Goal: Information Seeking & Learning: Compare options

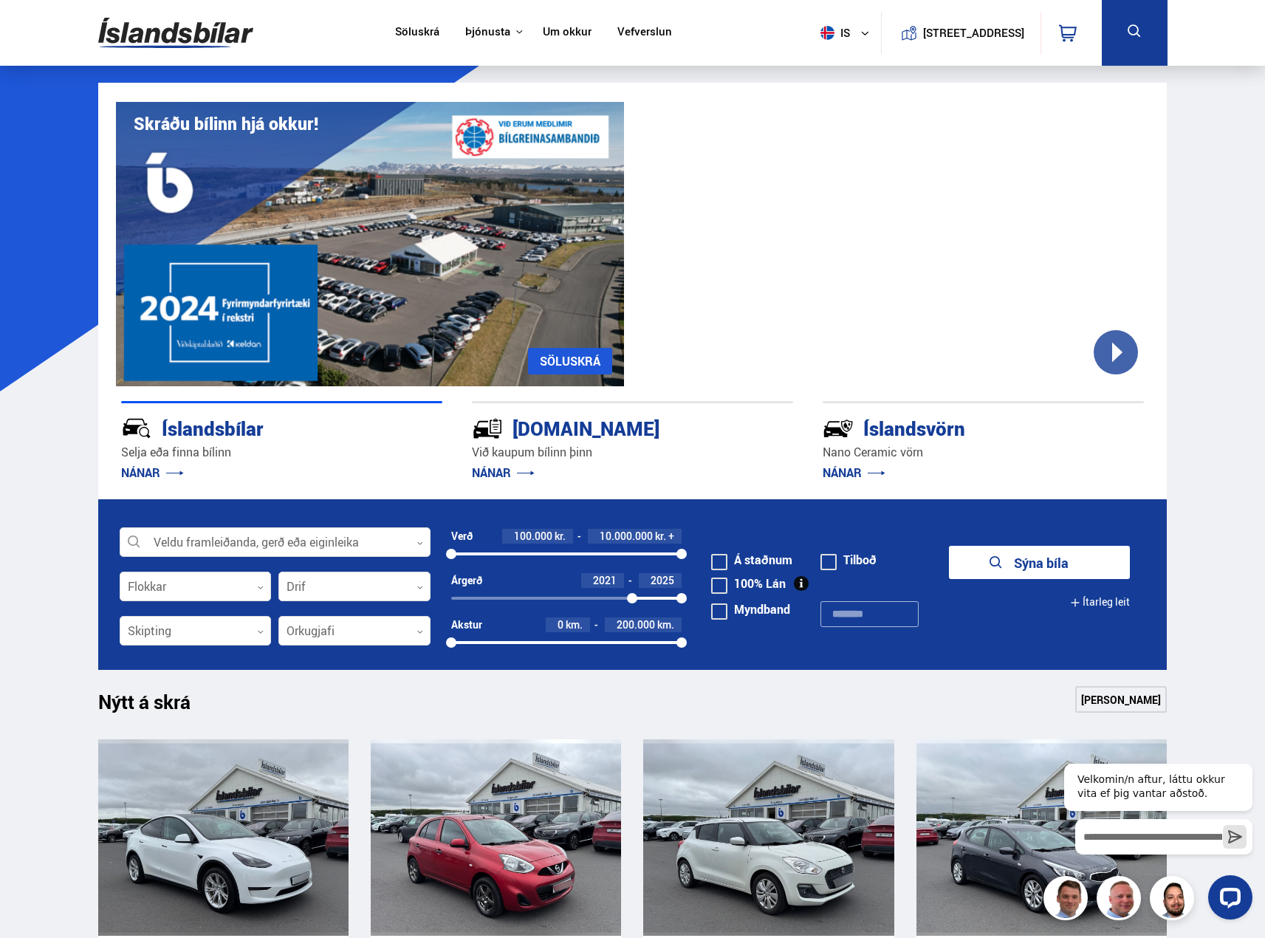
drag, startPoint x: 454, startPoint y: 595, endPoint x: 632, endPoint y: 594, distance: 178.0
click at [632, 594] on div at bounding box center [632, 598] width 10 height 10
click at [972, 510] on form "Veldu framleiðanda, gerð eða eiginleika 0 Flokkar 0 Drif 0 Verð 100.000 kr. 10.…" at bounding box center [633, 584] width 1070 height 171
click at [1047, 570] on button "Sýna 94 bíla" at bounding box center [1039, 562] width 181 height 33
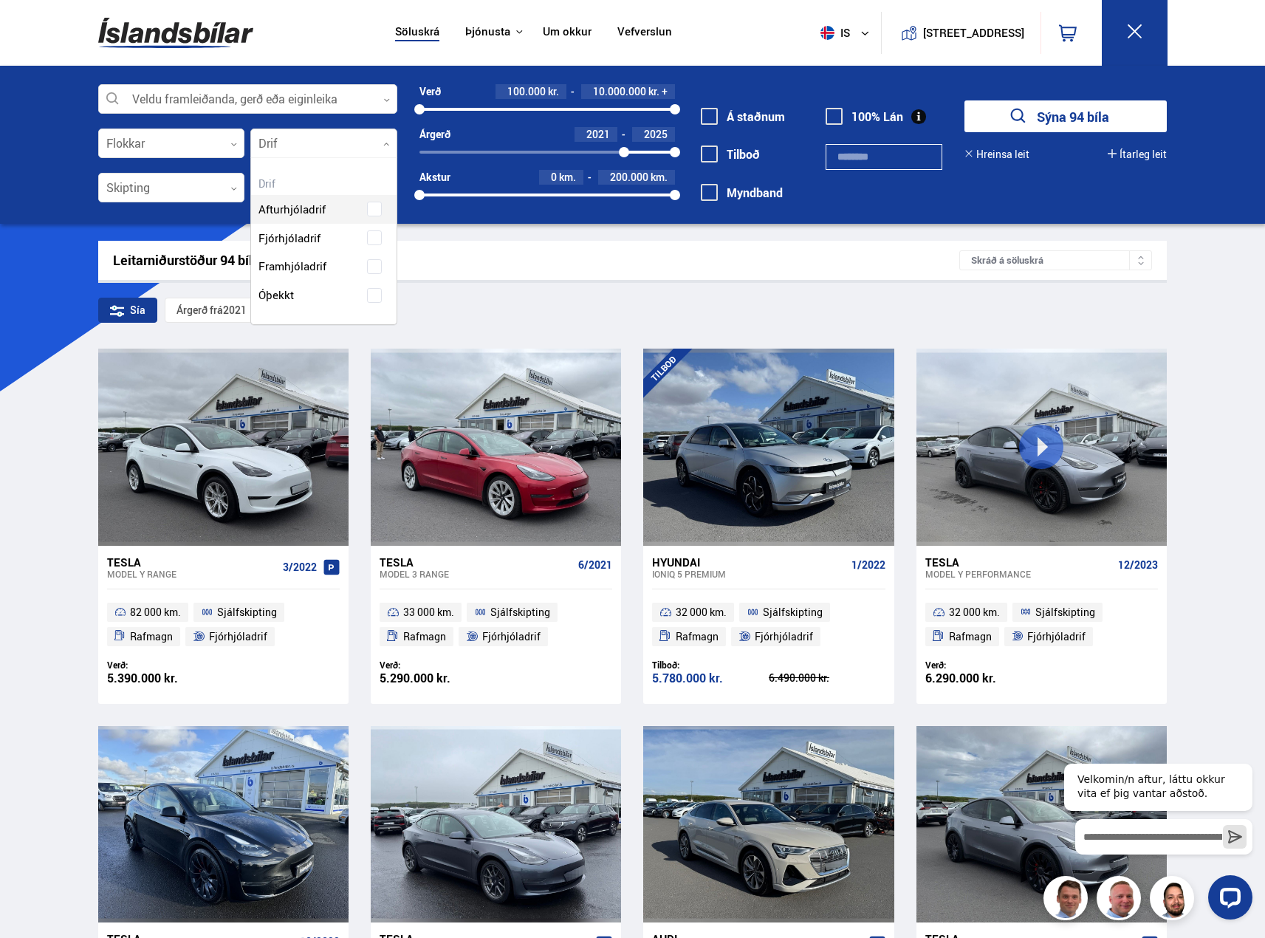
click at [305, 140] on div at bounding box center [323, 144] width 147 height 30
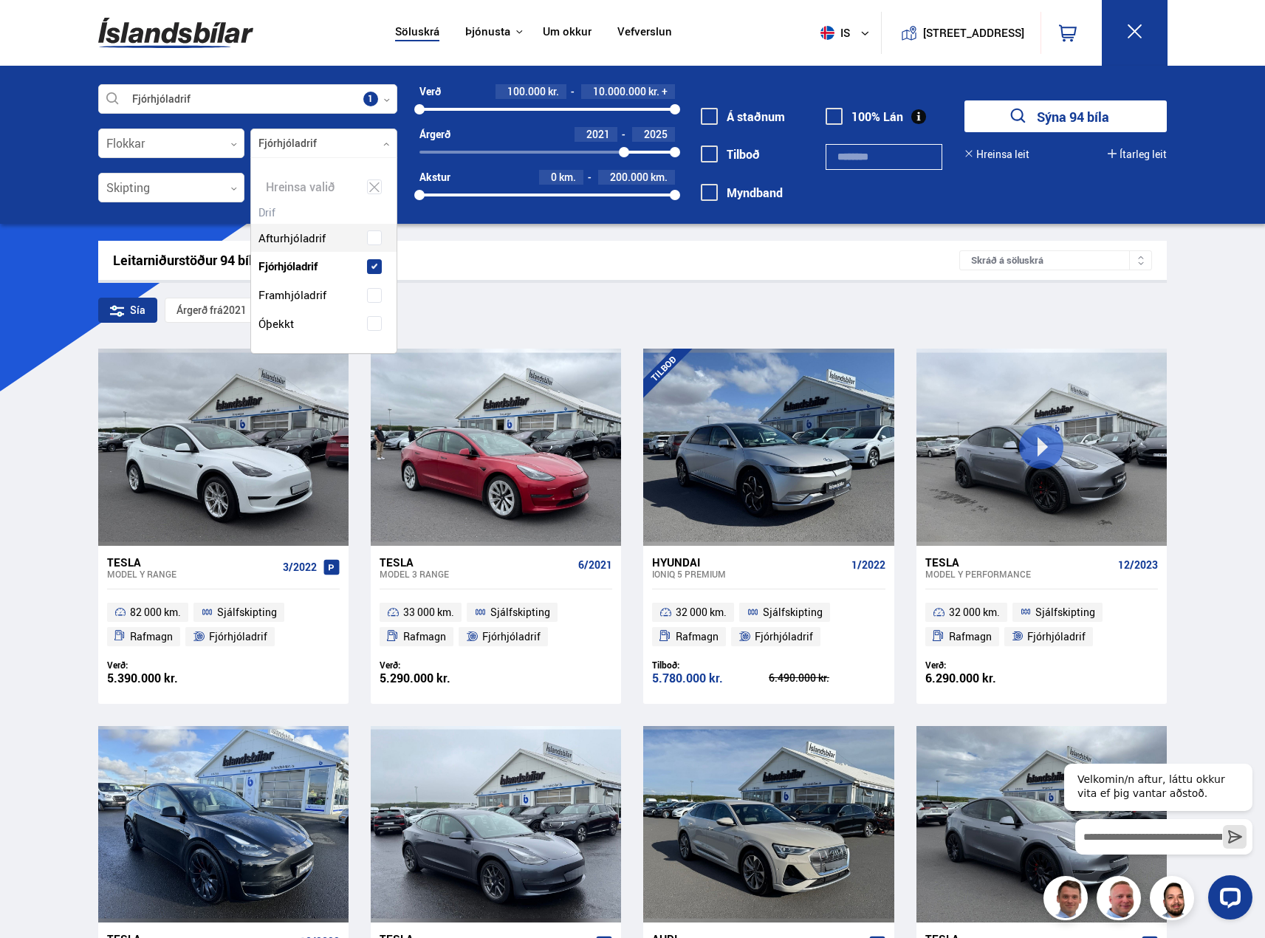
click at [355, 235] on div "Afturhjóladrif Fjórhjóladrif Framhjóladrif Óþekkt" at bounding box center [324, 270] width 146 height 137
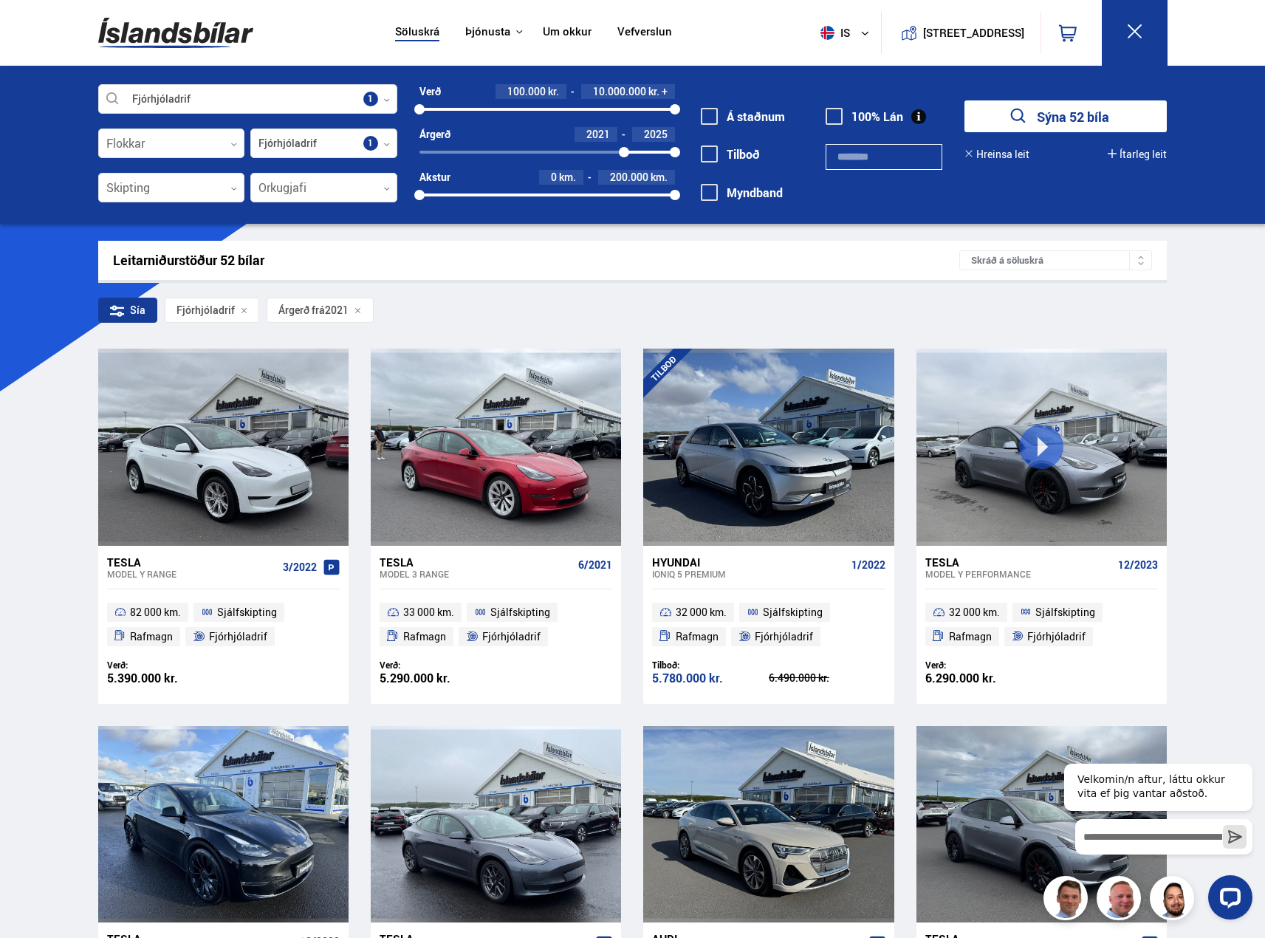
click at [1066, 117] on button "Sýna 52 bíla" at bounding box center [1066, 116] width 202 height 32
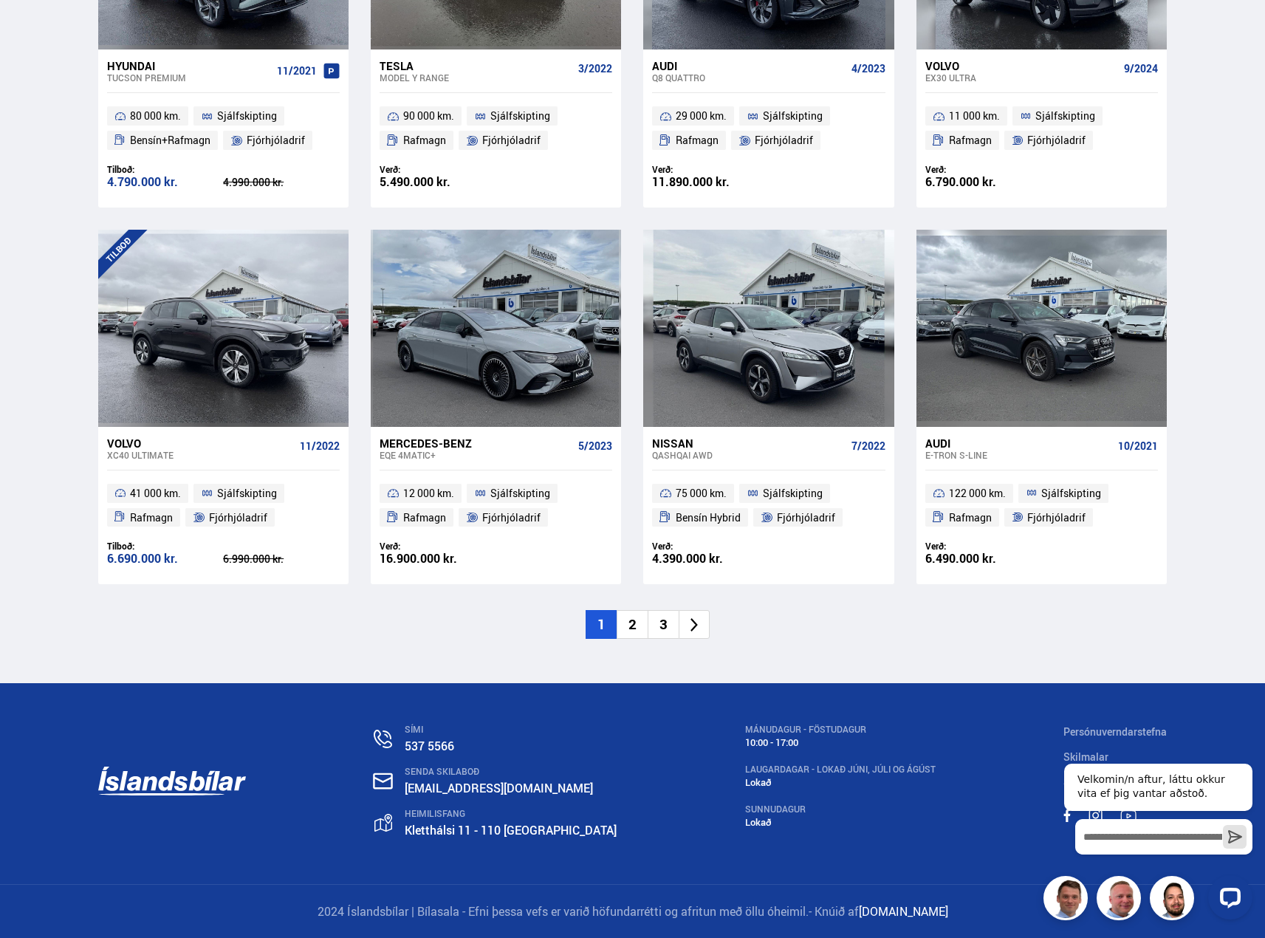
scroll to position [2006, 0]
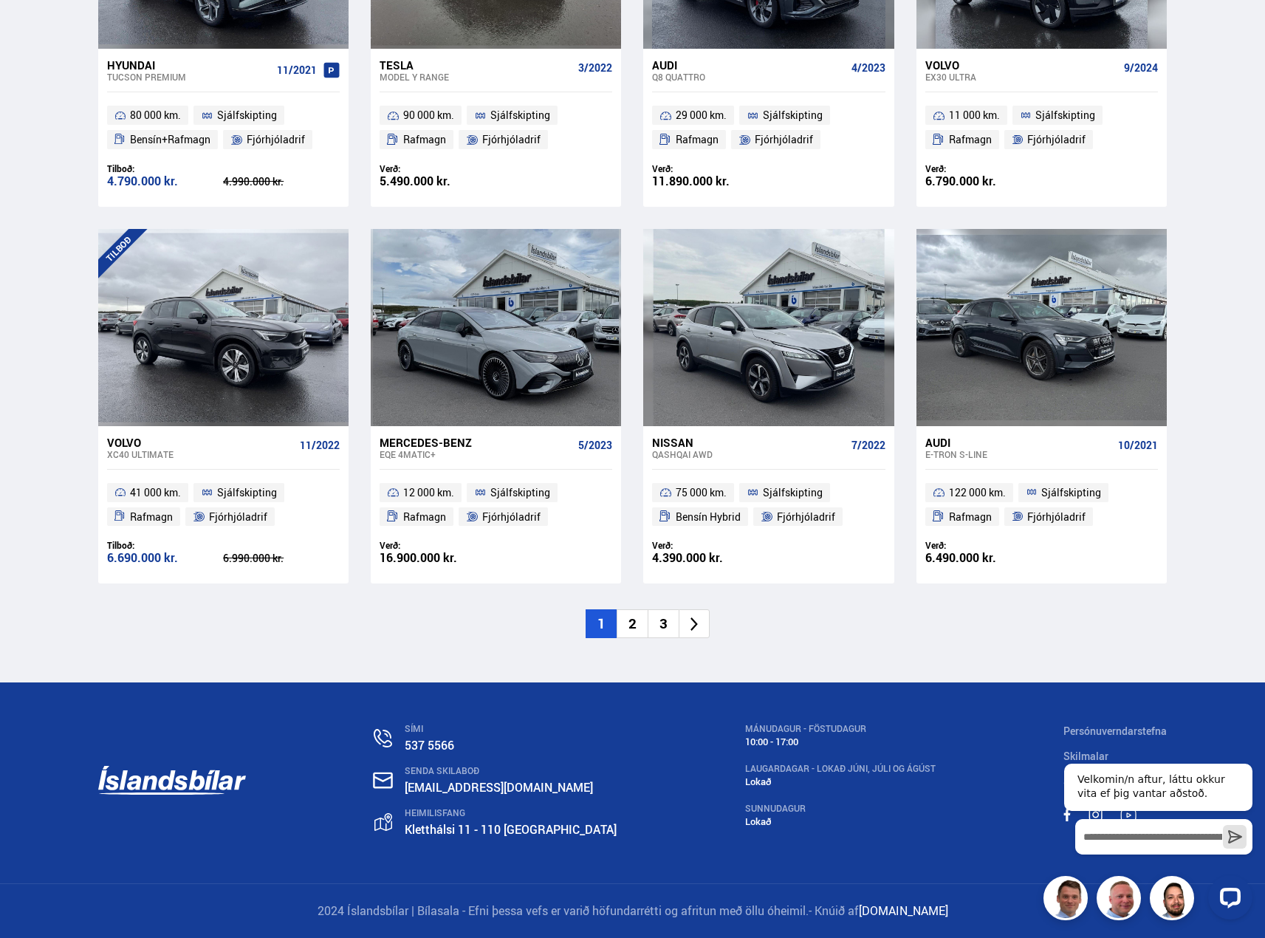
click at [697, 624] on icon at bounding box center [694, 625] width 7 height 14
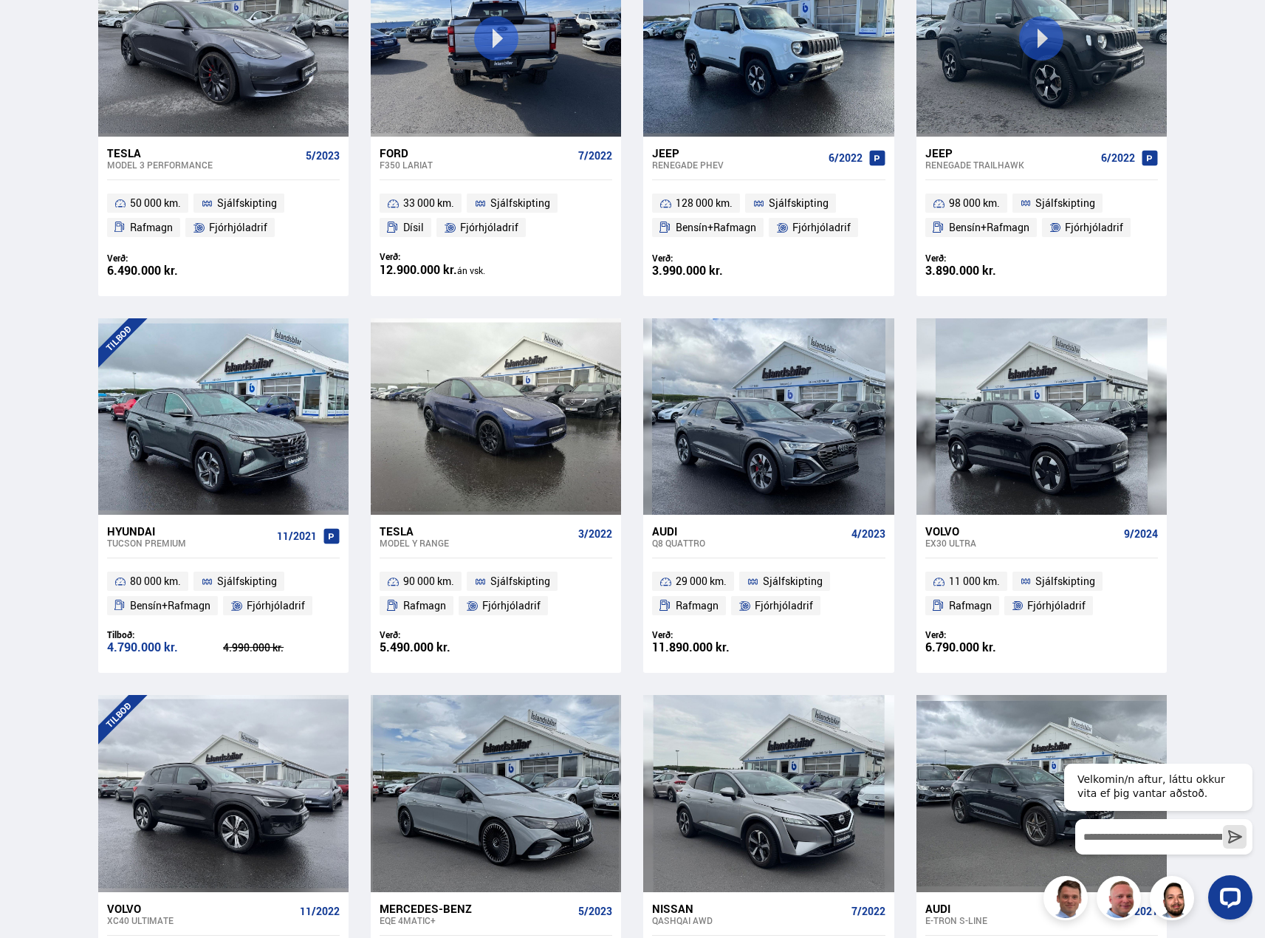
scroll to position [0, 0]
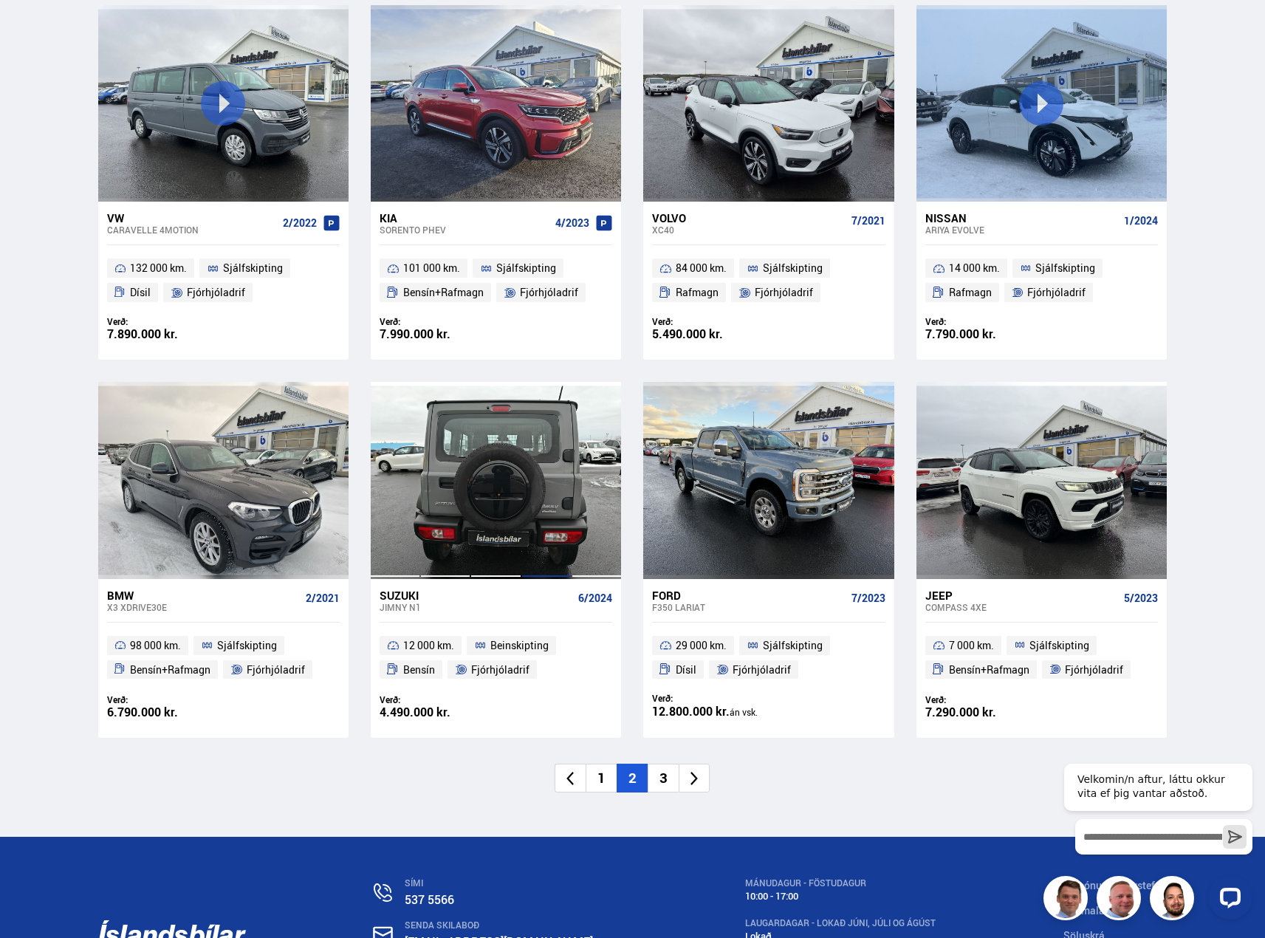
scroll to position [2006, 0]
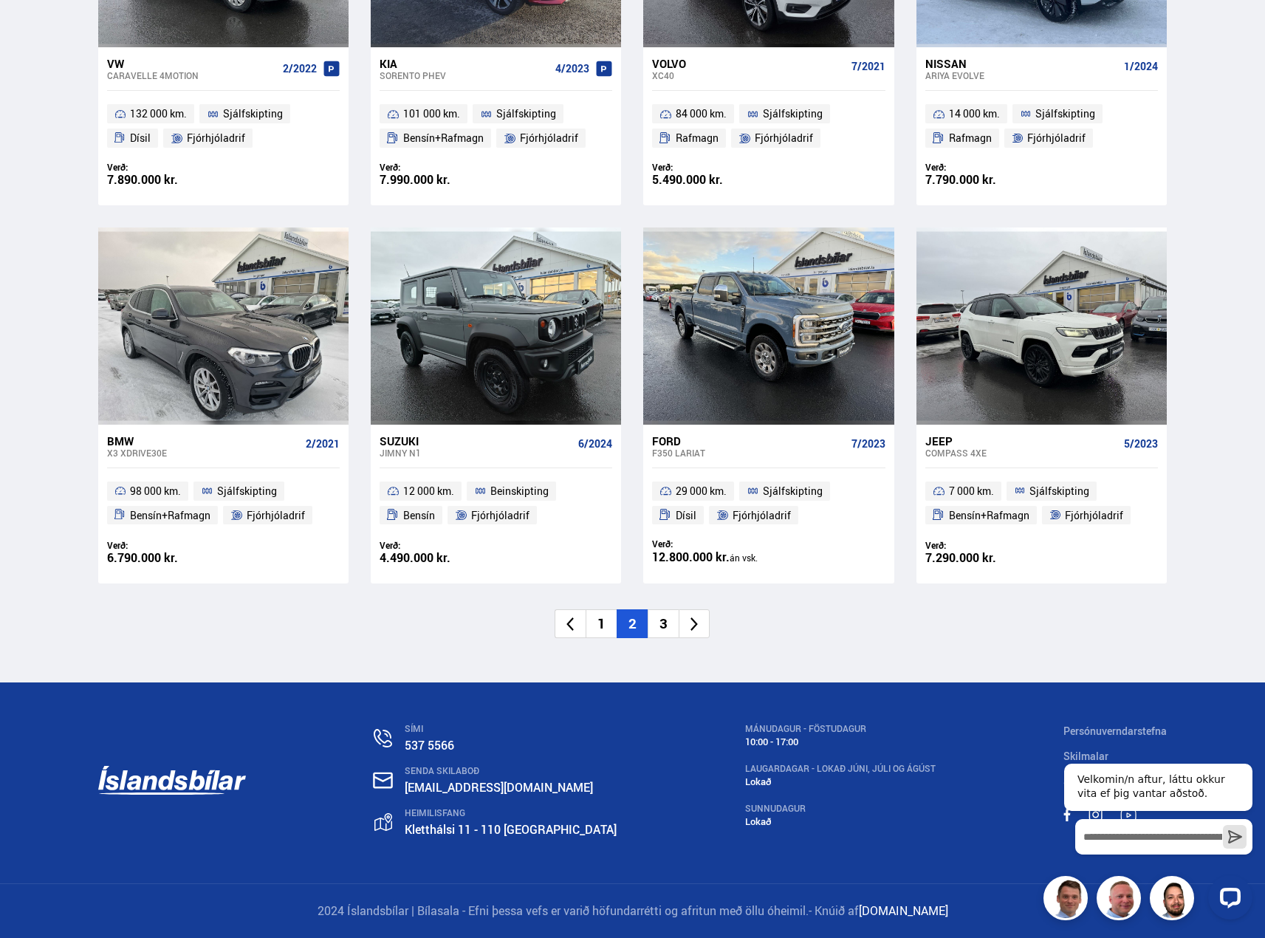
click at [662, 627] on li "3" at bounding box center [663, 623] width 31 height 29
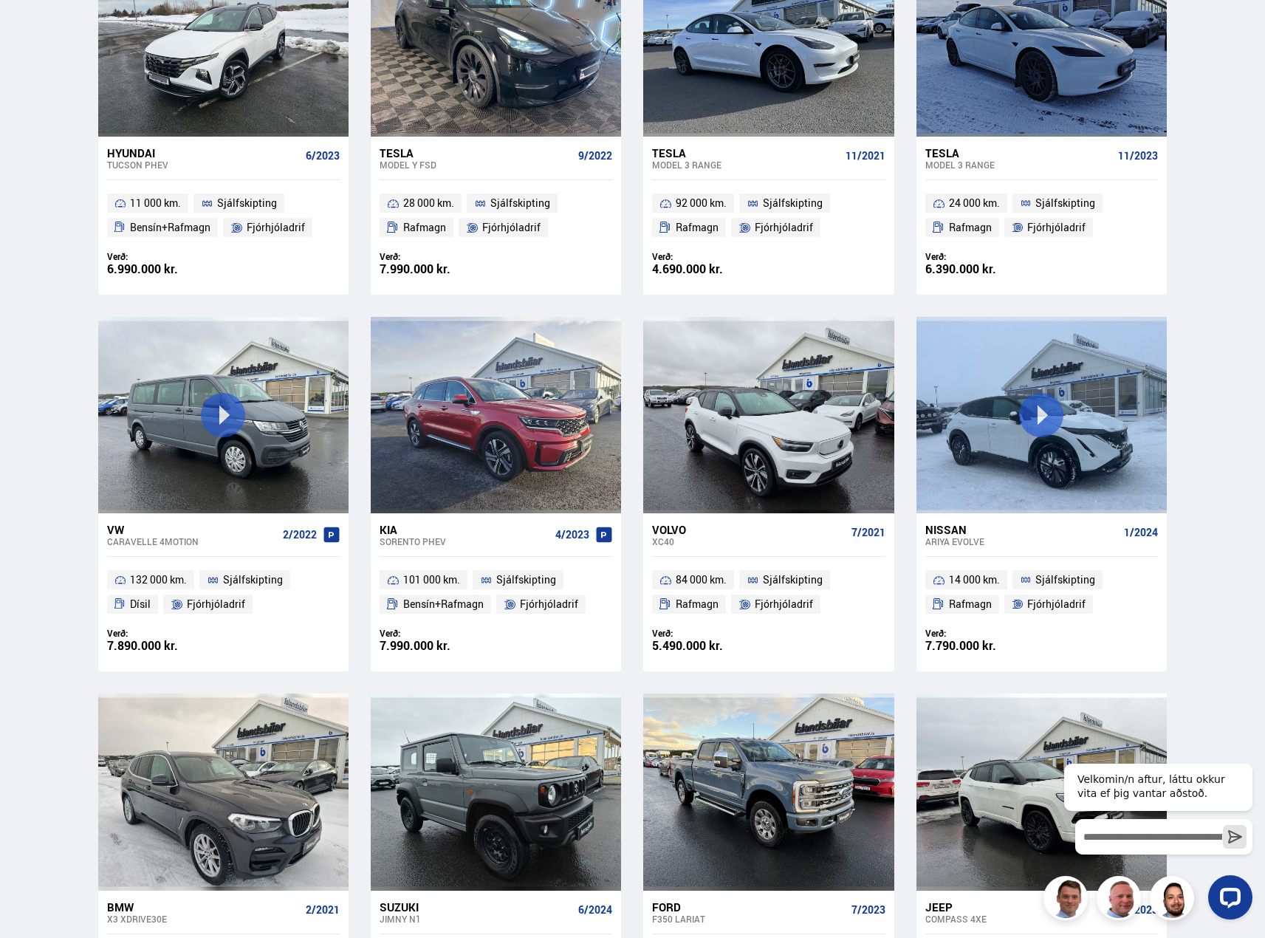
scroll to position [1000, 0]
